Goal: Task Accomplishment & Management: Manage account settings

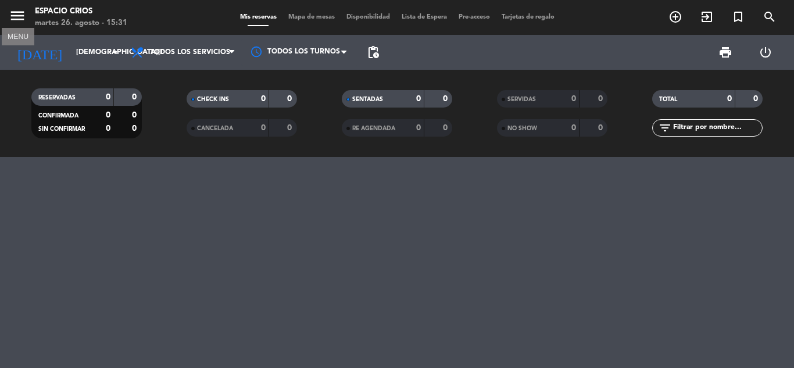
click at [19, 17] on icon "menu" at bounding box center [17, 15] width 17 height 17
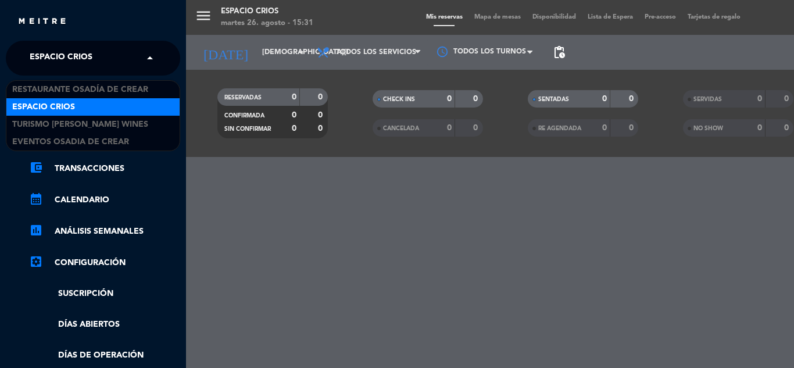
click at [112, 53] on input "text" at bounding box center [94, 59] width 142 height 26
click at [70, 110] on span "Espacio Crios" at bounding box center [43, 107] width 63 height 13
click at [99, 64] on div "× Espacio Crios" at bounding box center [67, 58] width 85 height 24
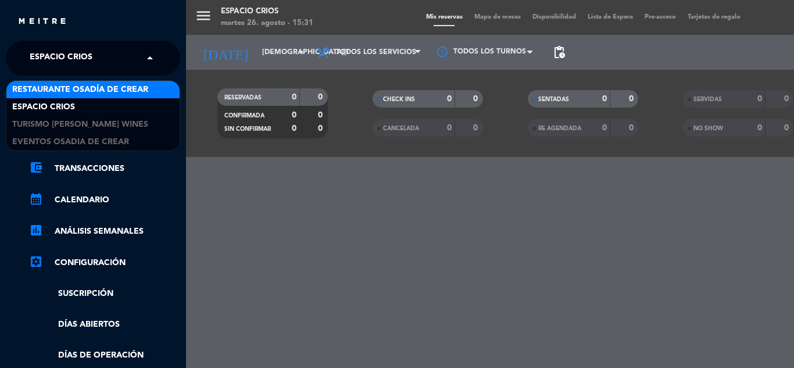
click at [93, 92] on span "Restaurante Osadía de Crear" at bounding box center [80, 89] width 136 height 13
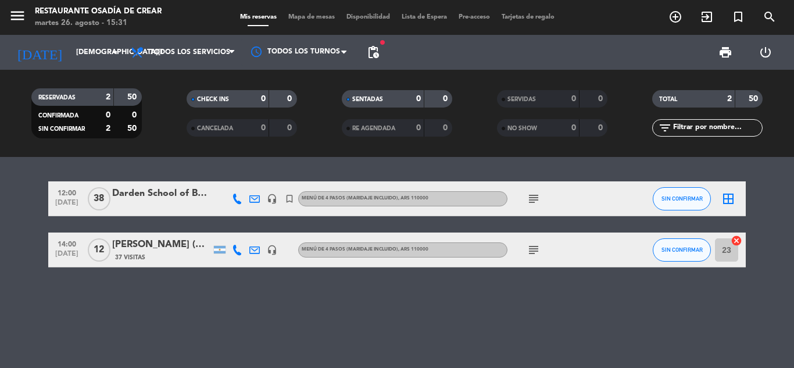
click at [148, 195] on div "Darden School of Business" at bounding box center [161, 193] width 99 height 15
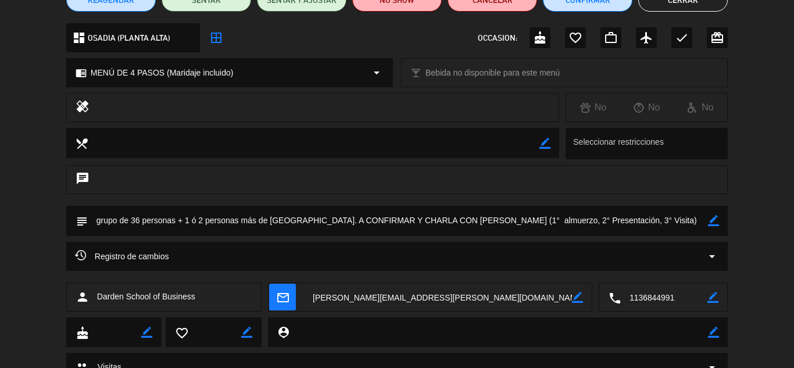
scroll to position [165, 0]
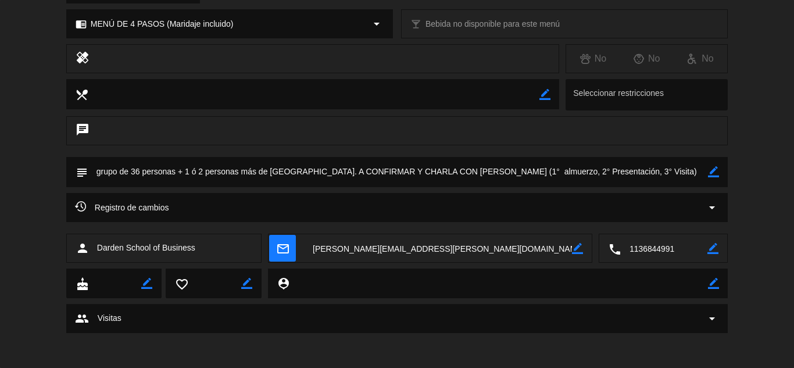
click at [708, 168] on icon "border_color" at bounding box center [713, 171] width 11 height 11
drag, startPoint x: 98, startPoint y: 173, endPoint x: 634, endPoint y: 174, distance: 535.7
click at [634, 174] on textarea at bounding box center [398, 172] width 620 height 30
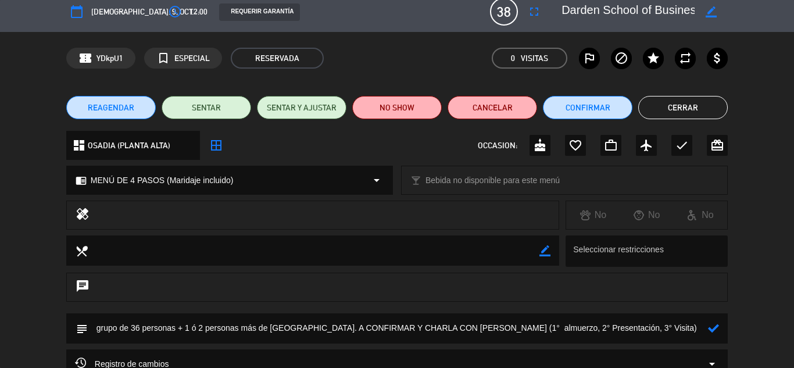
scroll to position [0, 0]
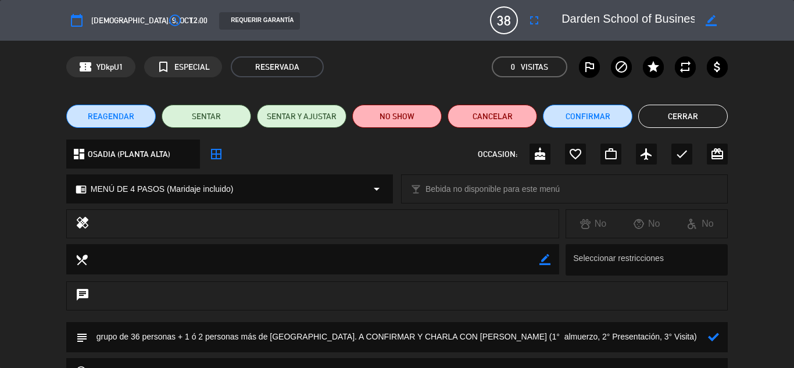
click at [699, 114] on button "Cerrar" at bounding box center [682, 116] width 89 height 23
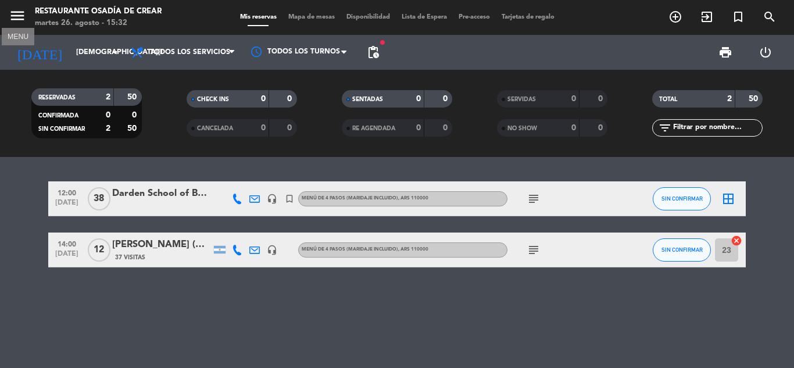
click at [21, 10] on icon "menu" at bounding box center [17, 15] width 17 height 17
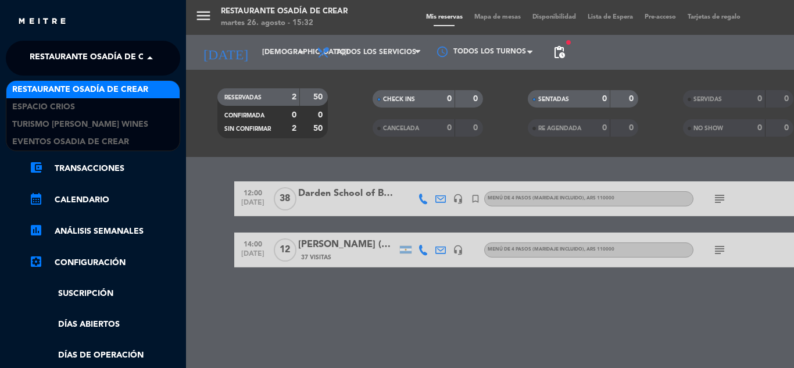
click at [131, 55] on span "Restaurante Osadía de Crear" at bounding box center [98, 58] width 136 height 24
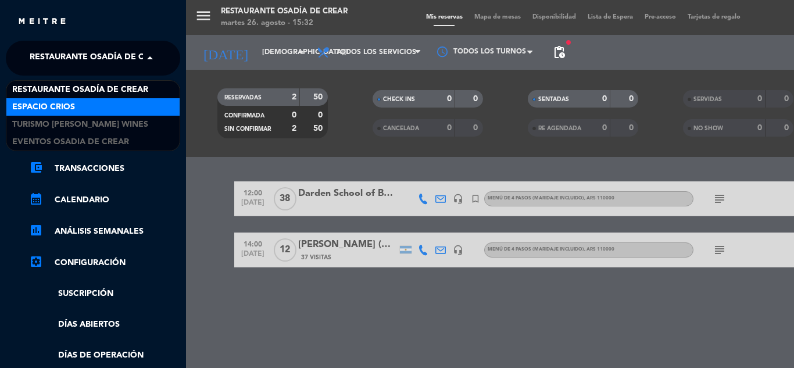
click at [81, 107] on div "Espacio Crios" at bounding box center [92, 106] width 173 height 17
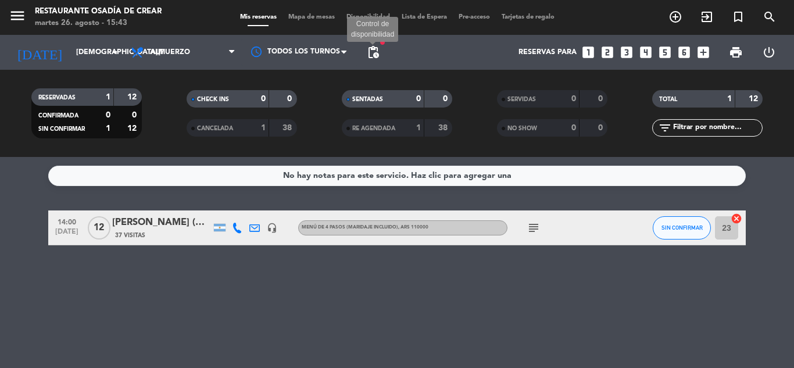
click at [372, 54] on span "pending_actions" at bounding box center [373, 52] width 14 height 14
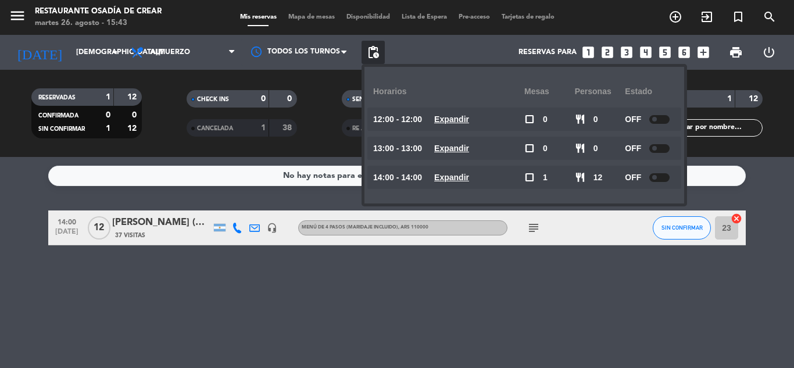
click at [657, 120] on span at bounding box center [654, 119] width 5 height 5
click at [655, 146] on span at bounding box center [654, 148] width 5 height 5
click at [656, 149] on span at bounding box center [654, 148] width 5 height 5
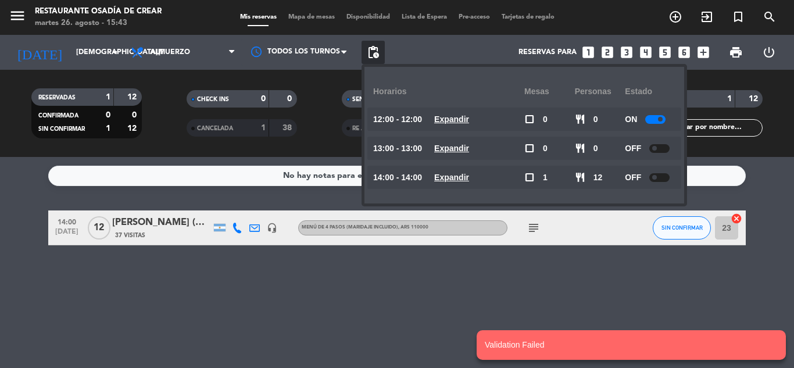
click at [550, 349] on notyf-toast "Validation Failed" at bounding box center [630, 345] width 309 height 30
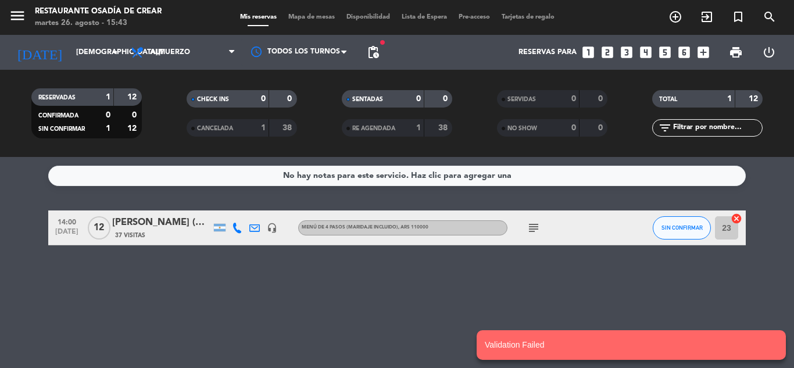
click at [729, 271] on div "No hay notas para este servicio. Haz clic para agregar una 14:00 oct. 9 12 Thia…" at bounding box center [397, 262] width 794 height 211
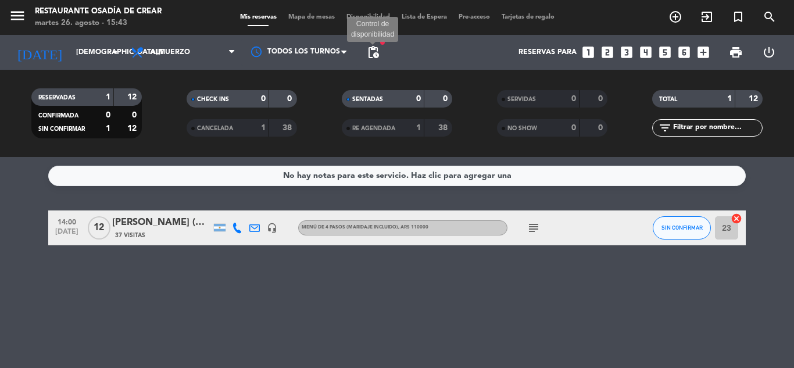
click at [373, 53] on span "pending_actions" at bounding box center [373, 52] width 14 height 14
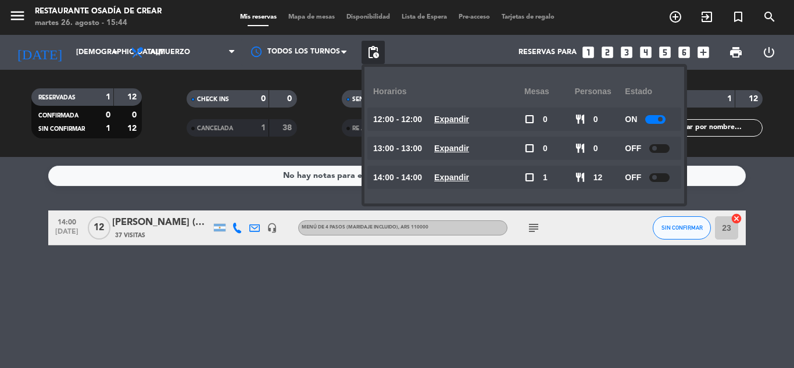
click at [659, 149] on div at bounding box center [659, 148] width 20 height 9
